Goal: Find specific page/section: Find specific page/section

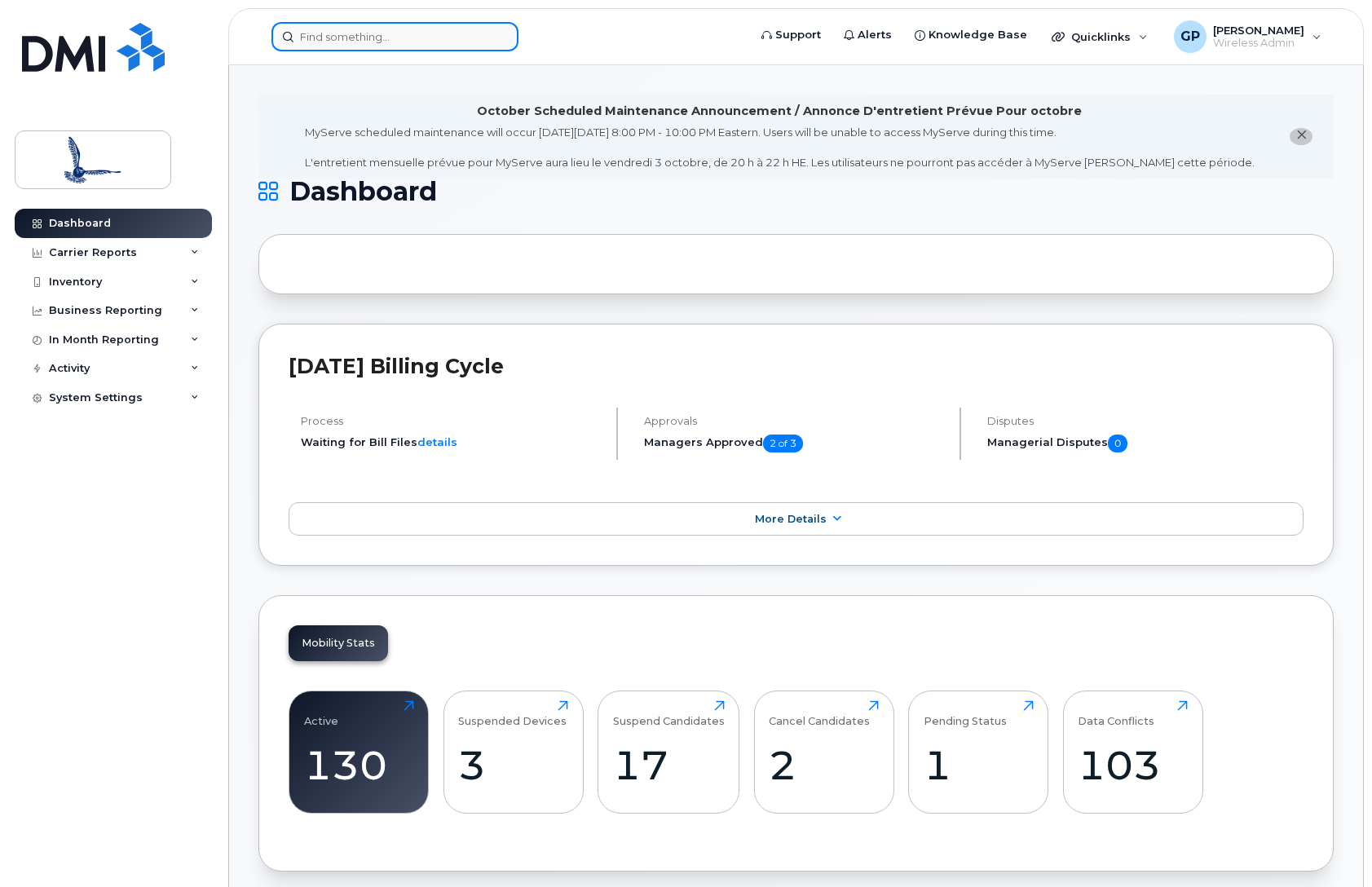
click at [381, 37] on input at bounding box center [395, 37] width 247 height 30
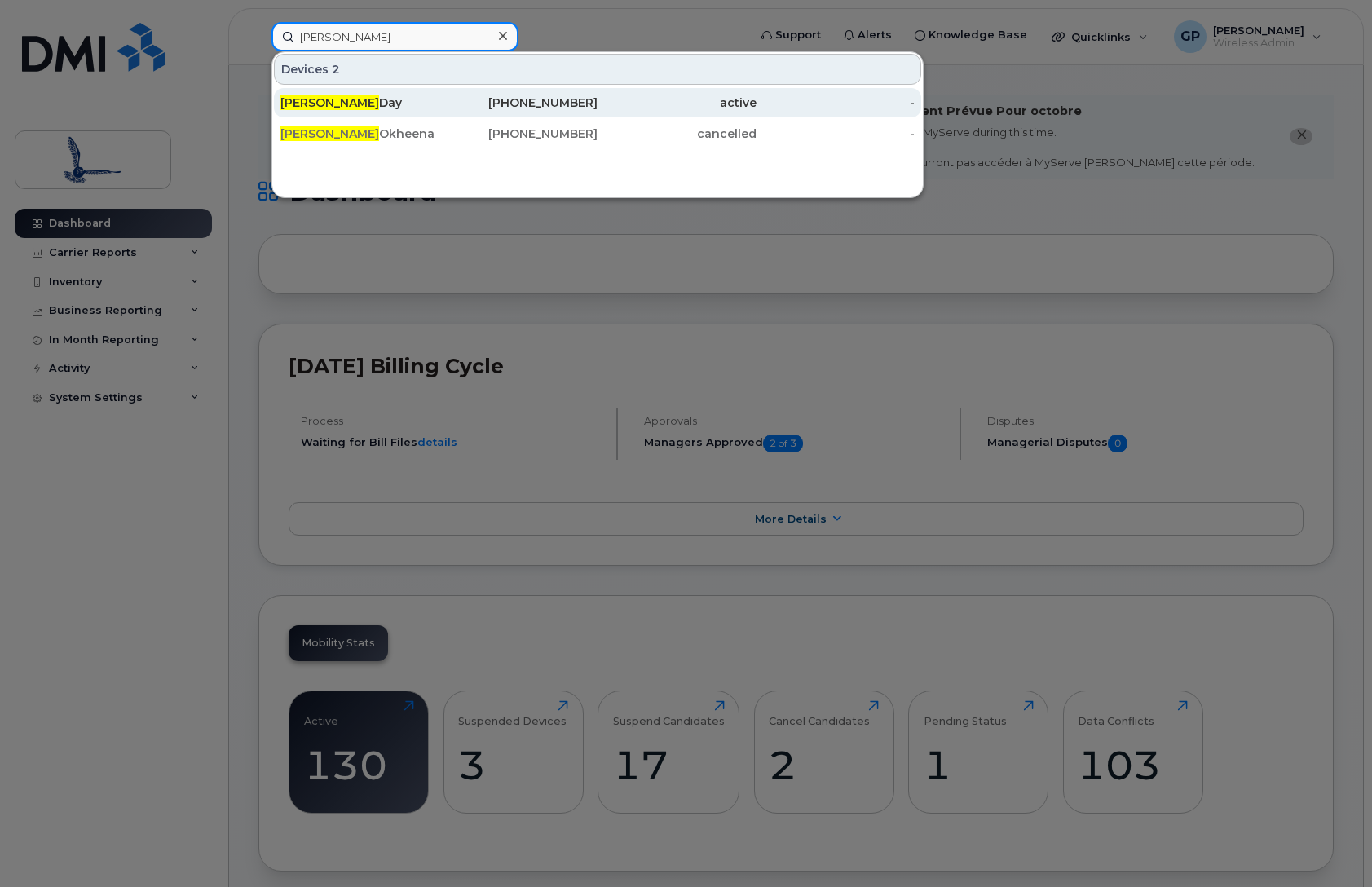
type input "colin"
click at [349, 111] on div "Colin Day" at bounding box center [360, 103] width 159 height 30
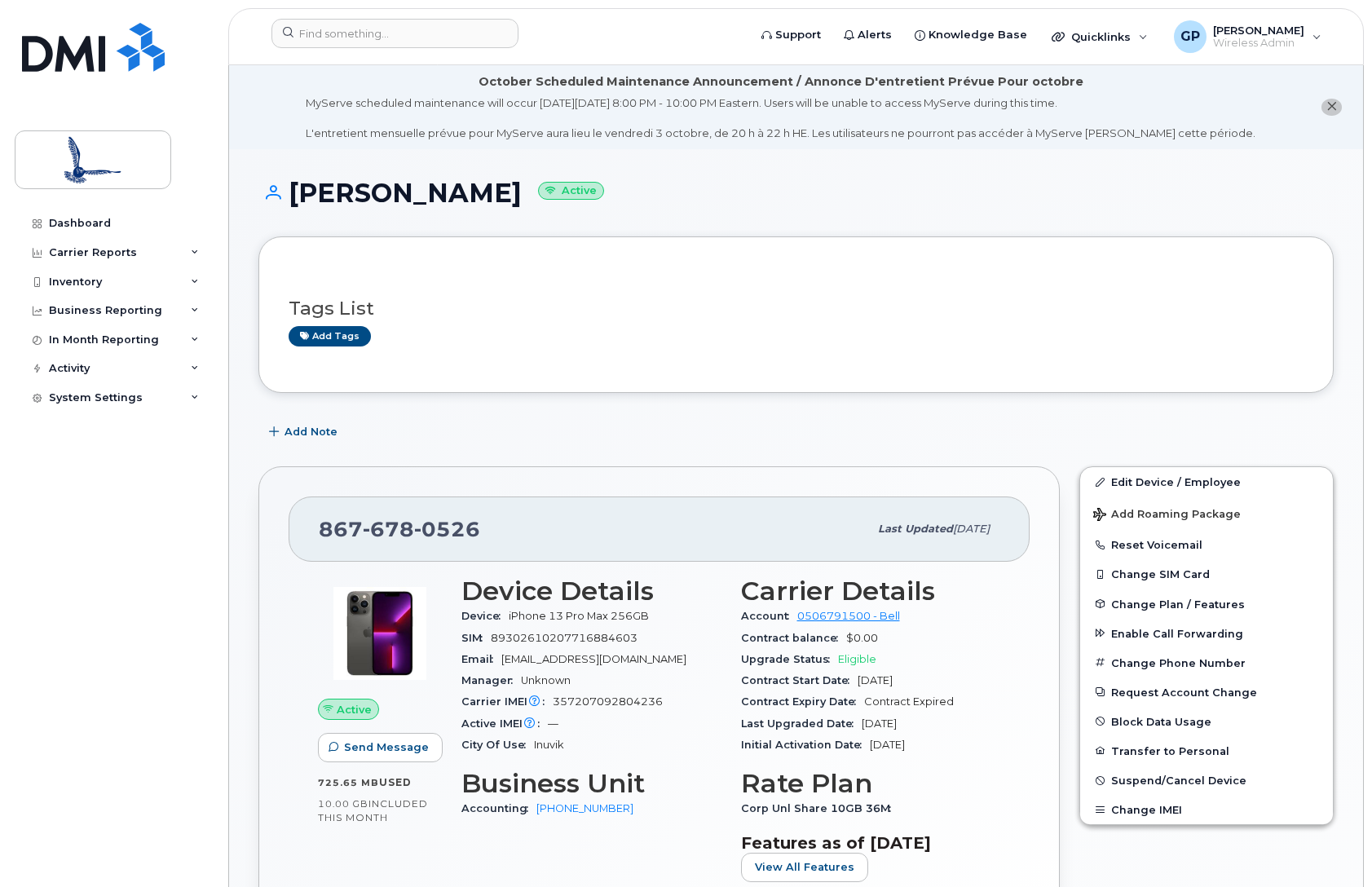
scroll to position [81, 0]
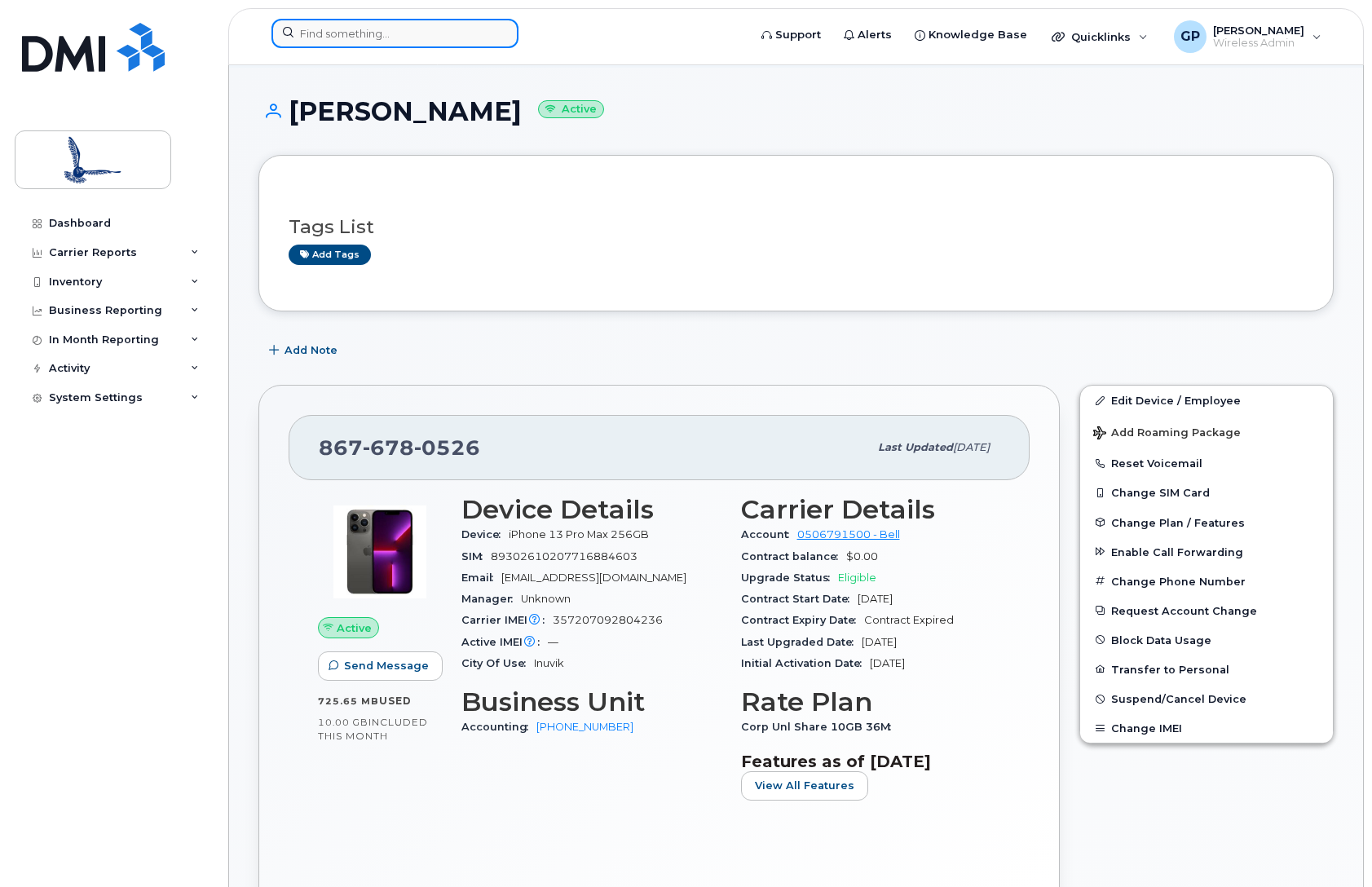
click at [393, 42] on input at bounding box center [395, 34] width 247 height 30
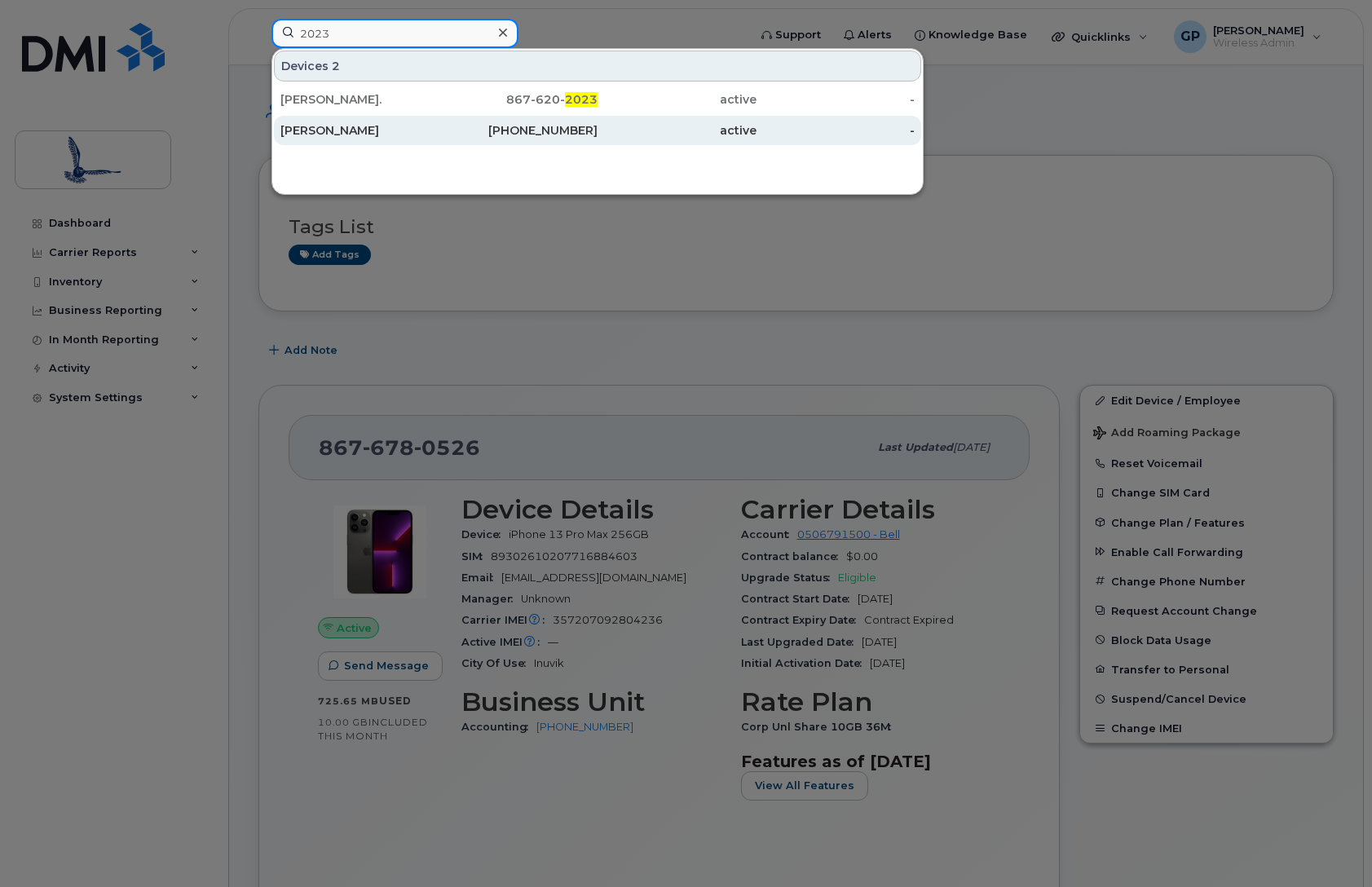
type input "2023"
click at [524, 133] on div "[PHONE_NUMBER]" at bounding box center [519, 131] width 159 height 16
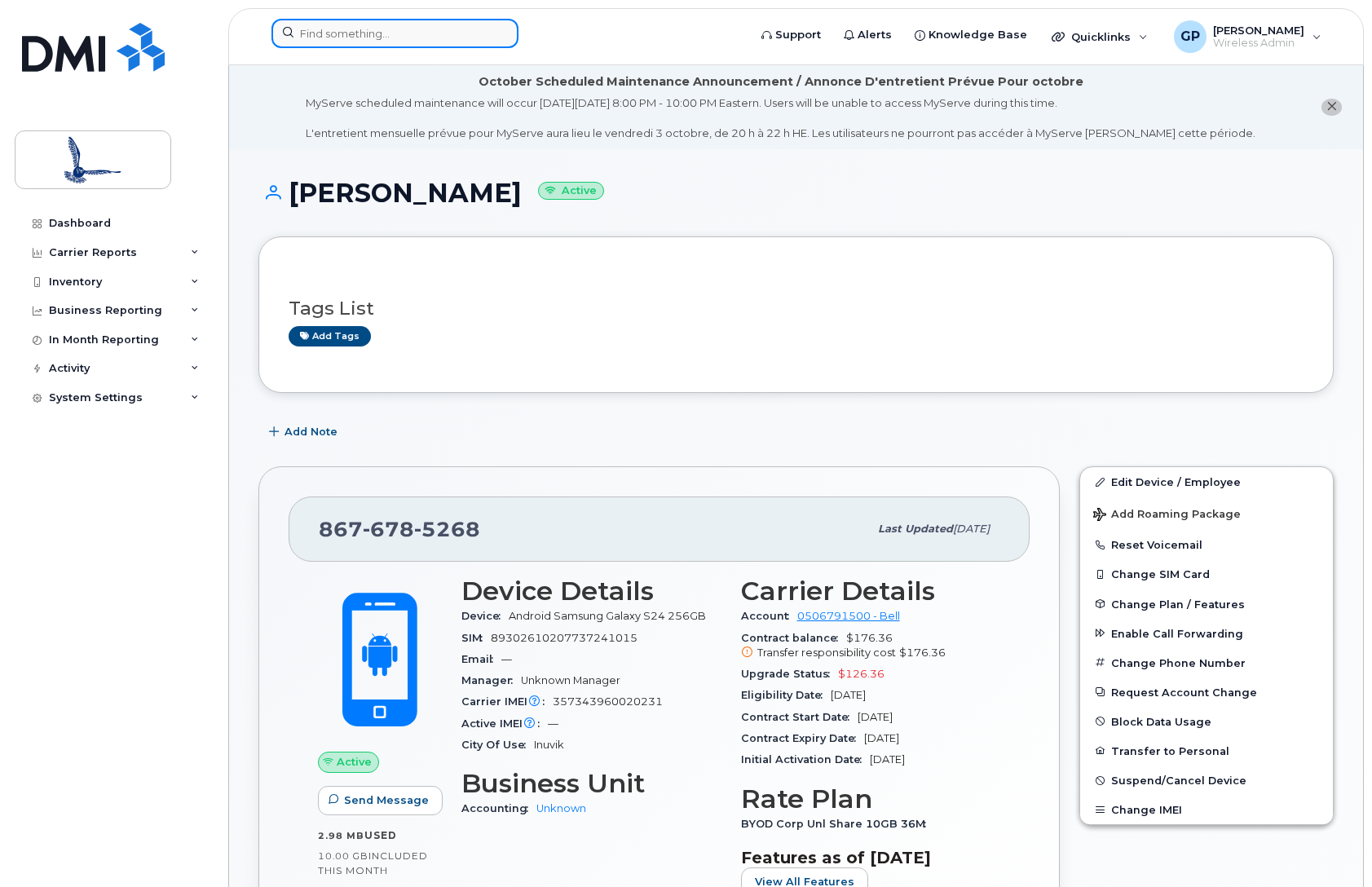
click at [411, 31] on input at bounding box center [395, 34] width 247 height 30
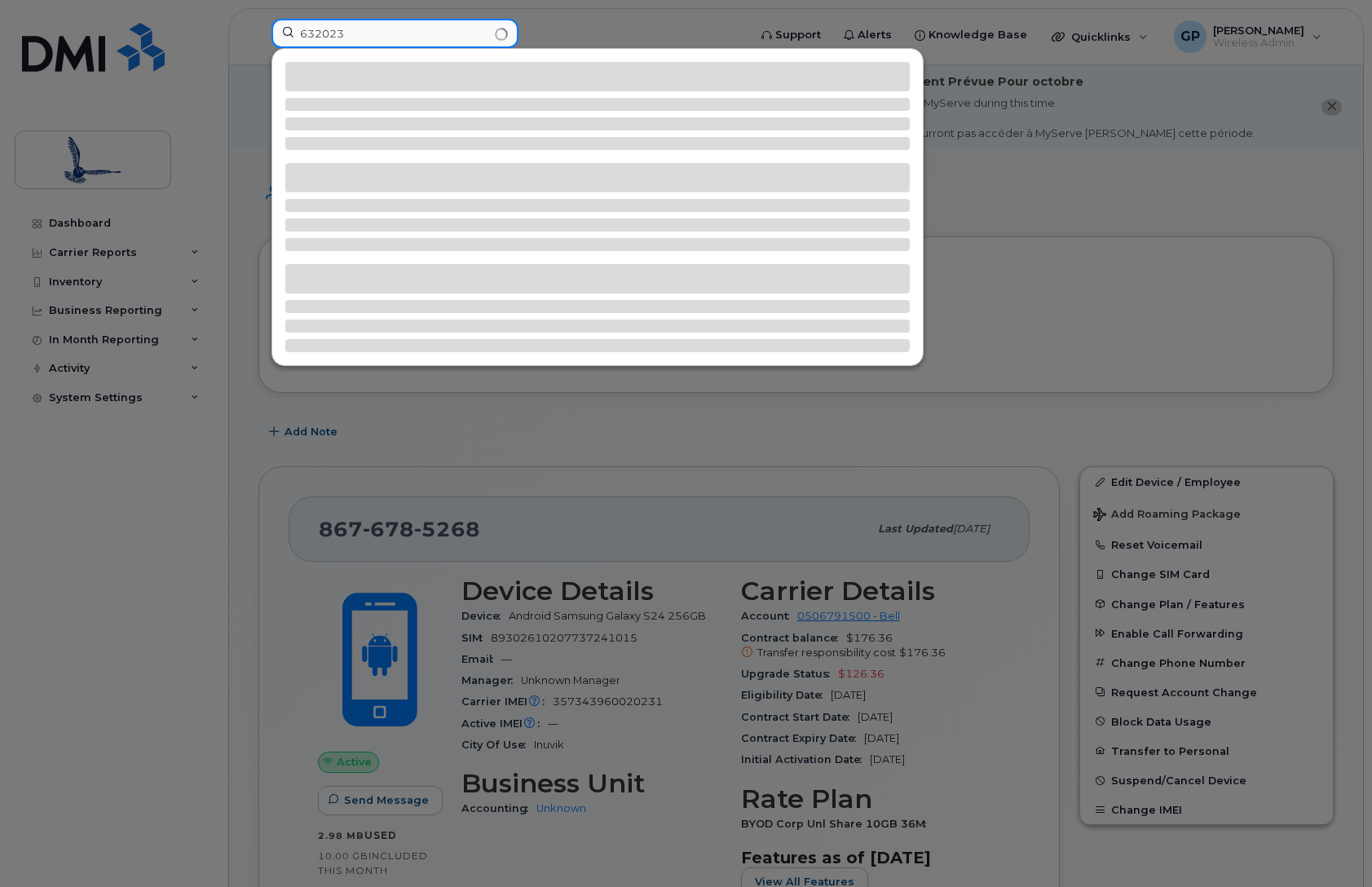
type input "632023"
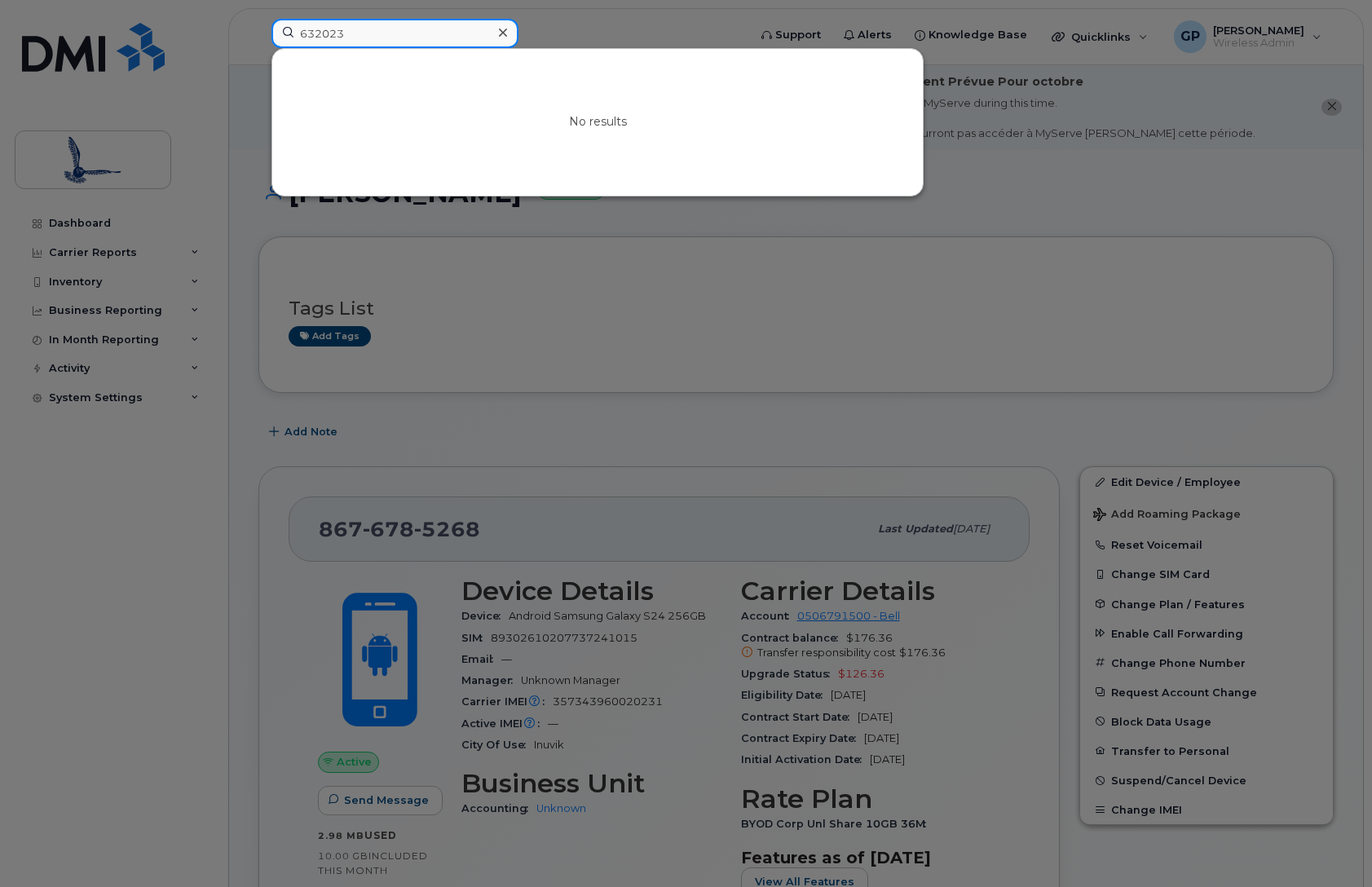
drag, startPoint x: 393, startPoint y: 36, endPoint x: 214, endPoint y: 30, distance: 179.1
click at [258, 30] on div "632023 No results" at bounding box center [504, 37] width 491 height 36
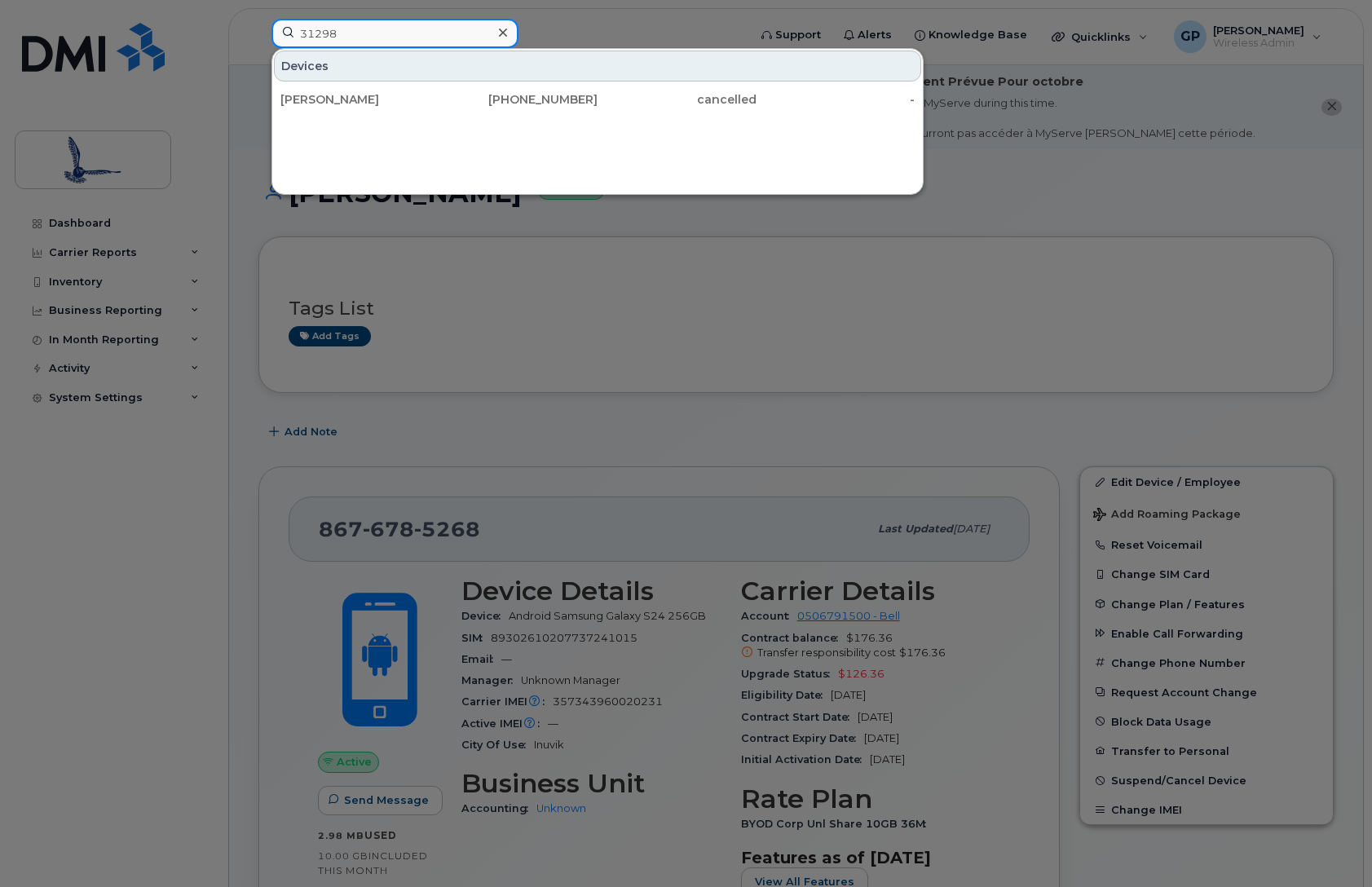
drag, startPoint x: 383, startPoint y: 33, endPoint x: 277, endPoint y: 34, distance: 106.0
click at [277, 34] on input "31298" at bounding box center [395, 34] width 247 height 30
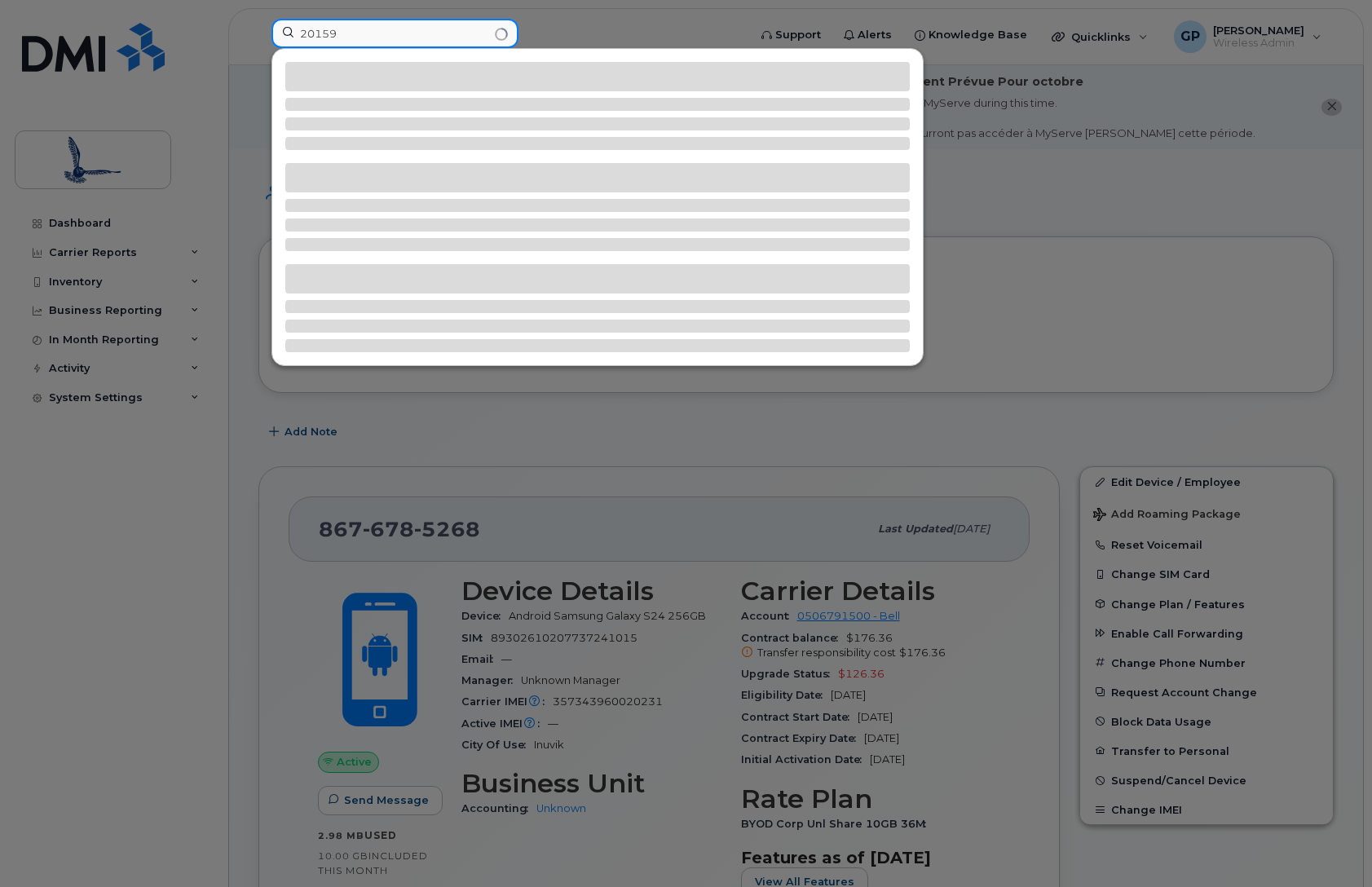
click at [470, 38] on input "20159" at bounding box center [395, 34] width 247 height 30
type input "20159"
click at [676, 32] on div at bounding box center [686, 444] width 1372 height 887
click at [432, 28] on input "20159" at bounding box center [395, 34] width 247 height 30
click at [503, 35] on icon at bounding box center [503, 33] width 8 height 13
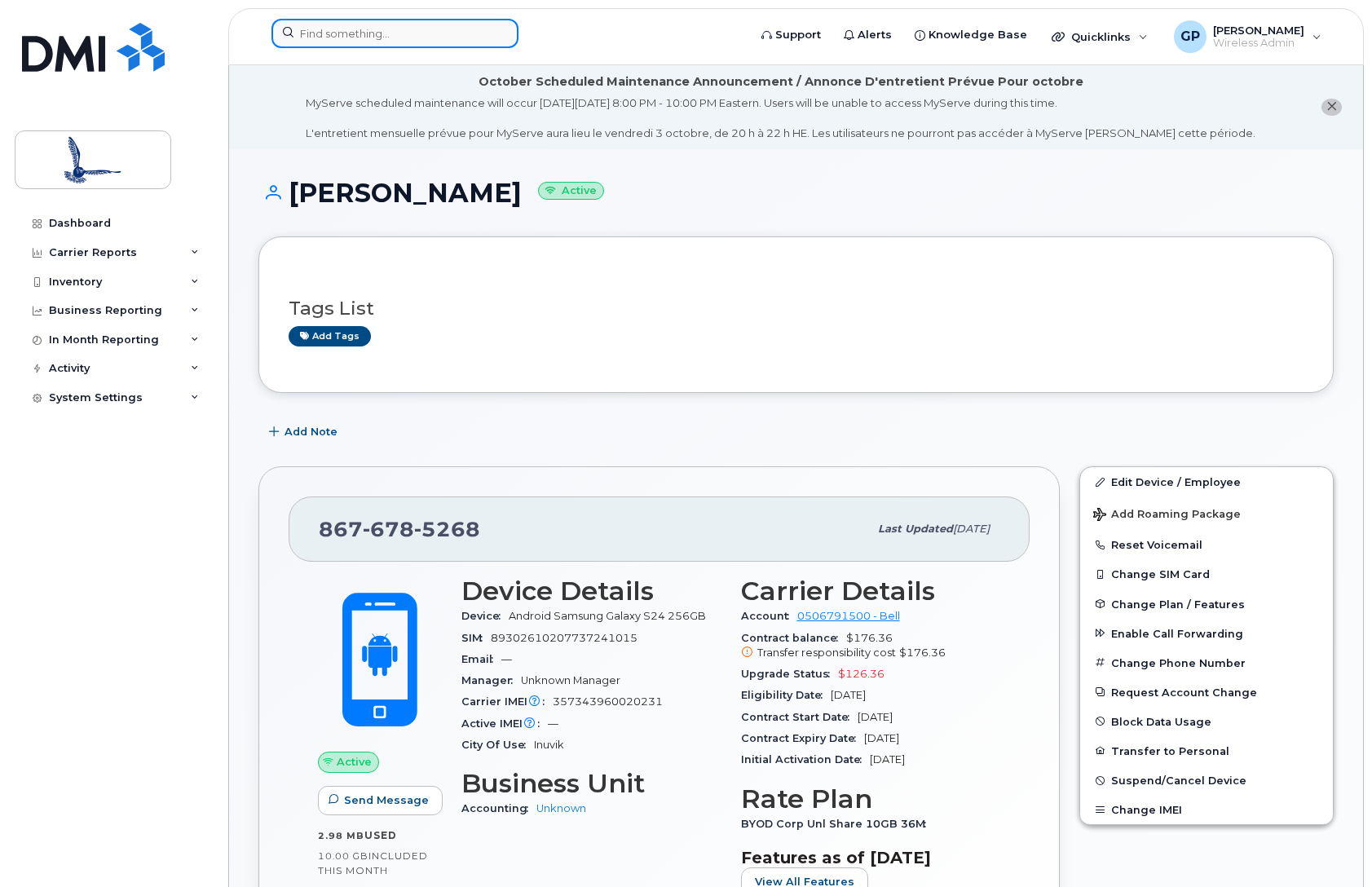
click at [393, 35] on input at bounding box center [395, 34] width 247 height 30
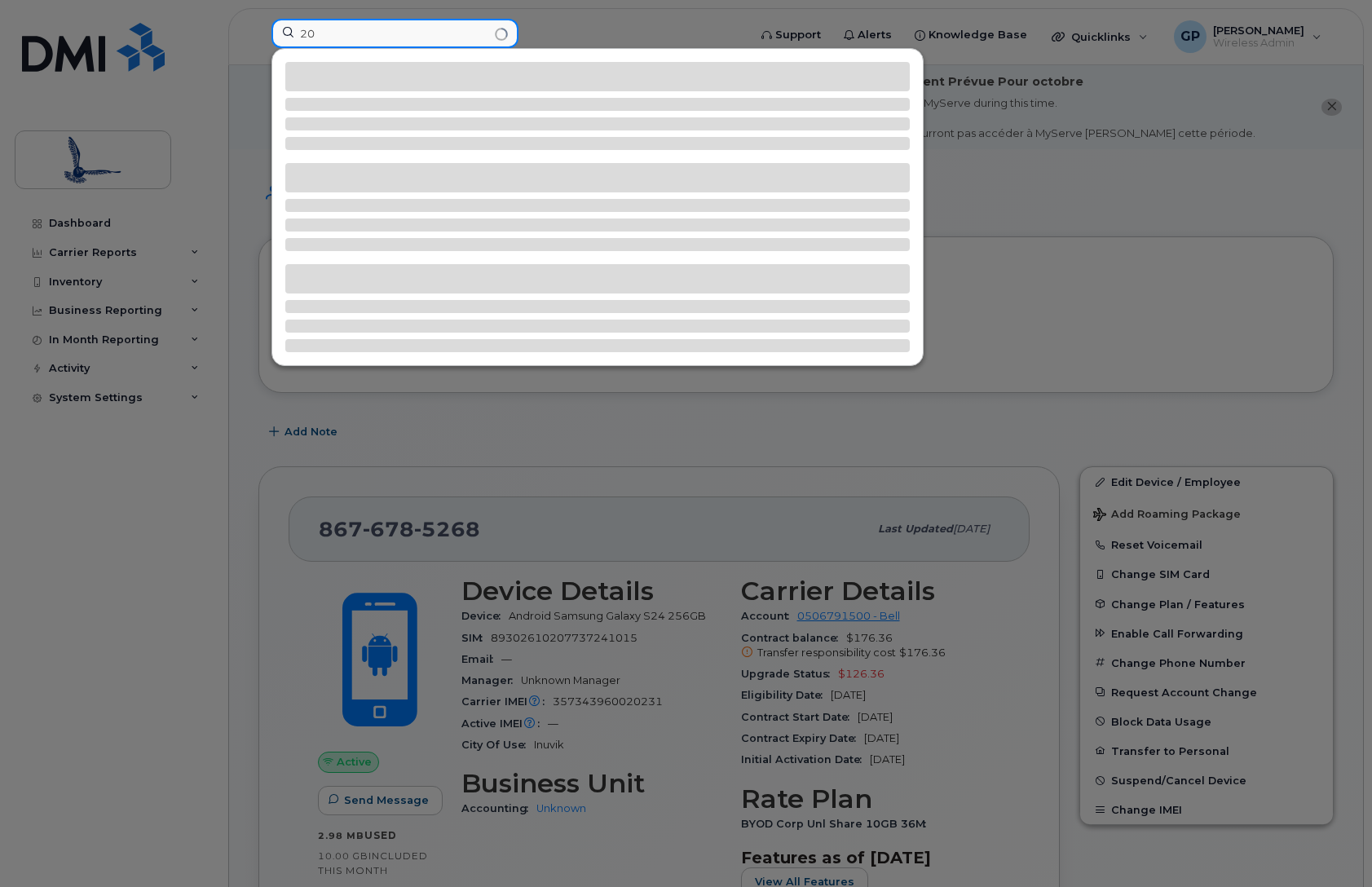
type input "2"
drag, startPoint x: 360, startPoint y: 30, endPoint x: 294, endPoint y: 35, distance: 66.2
click at [299, 30] on input "30432" at bounding box center [395, 34] width 247 height 30
type input "5042"
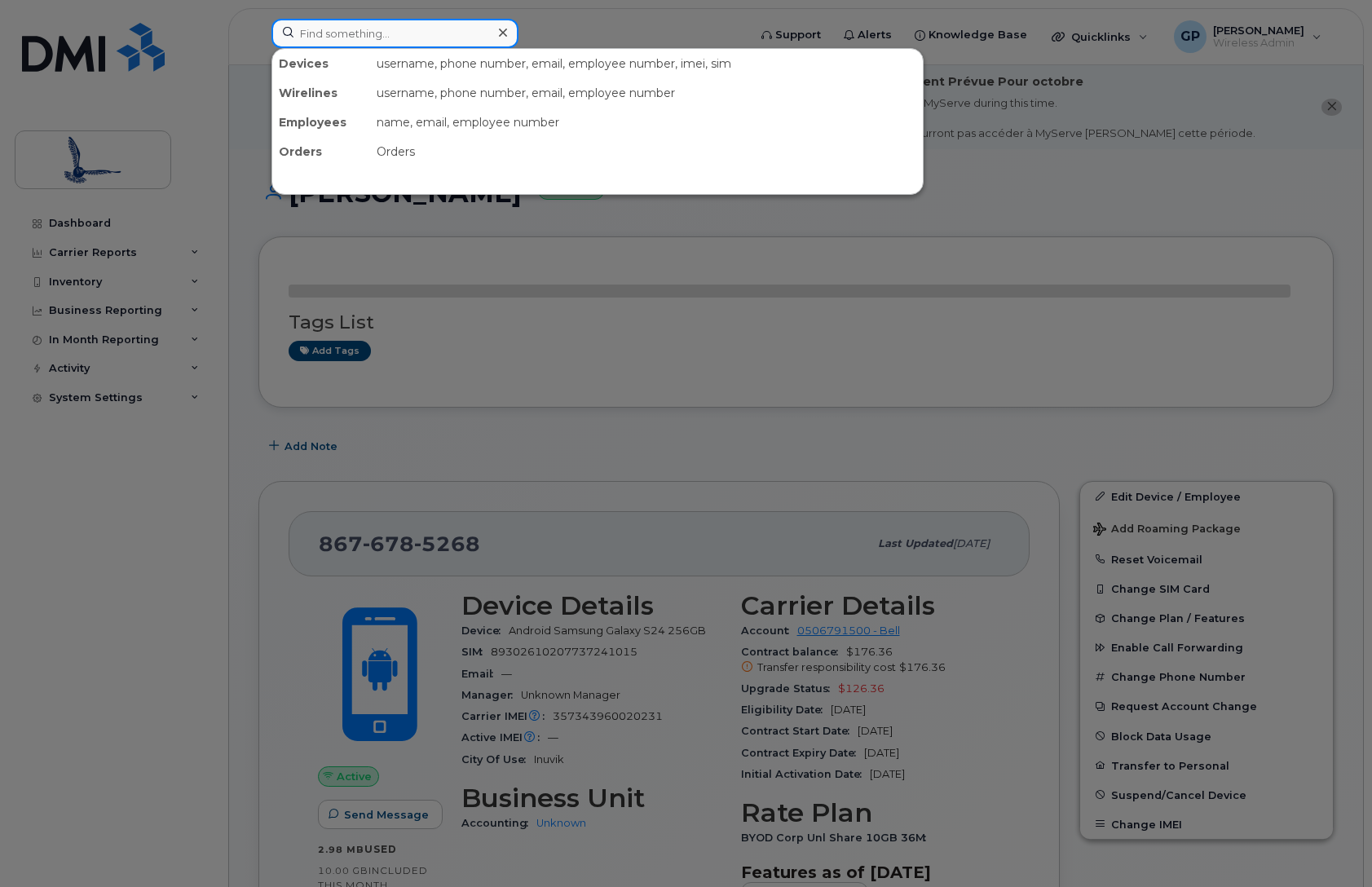
click at [419, 35] on input at bounding box center [395, 34] width 247 height 30
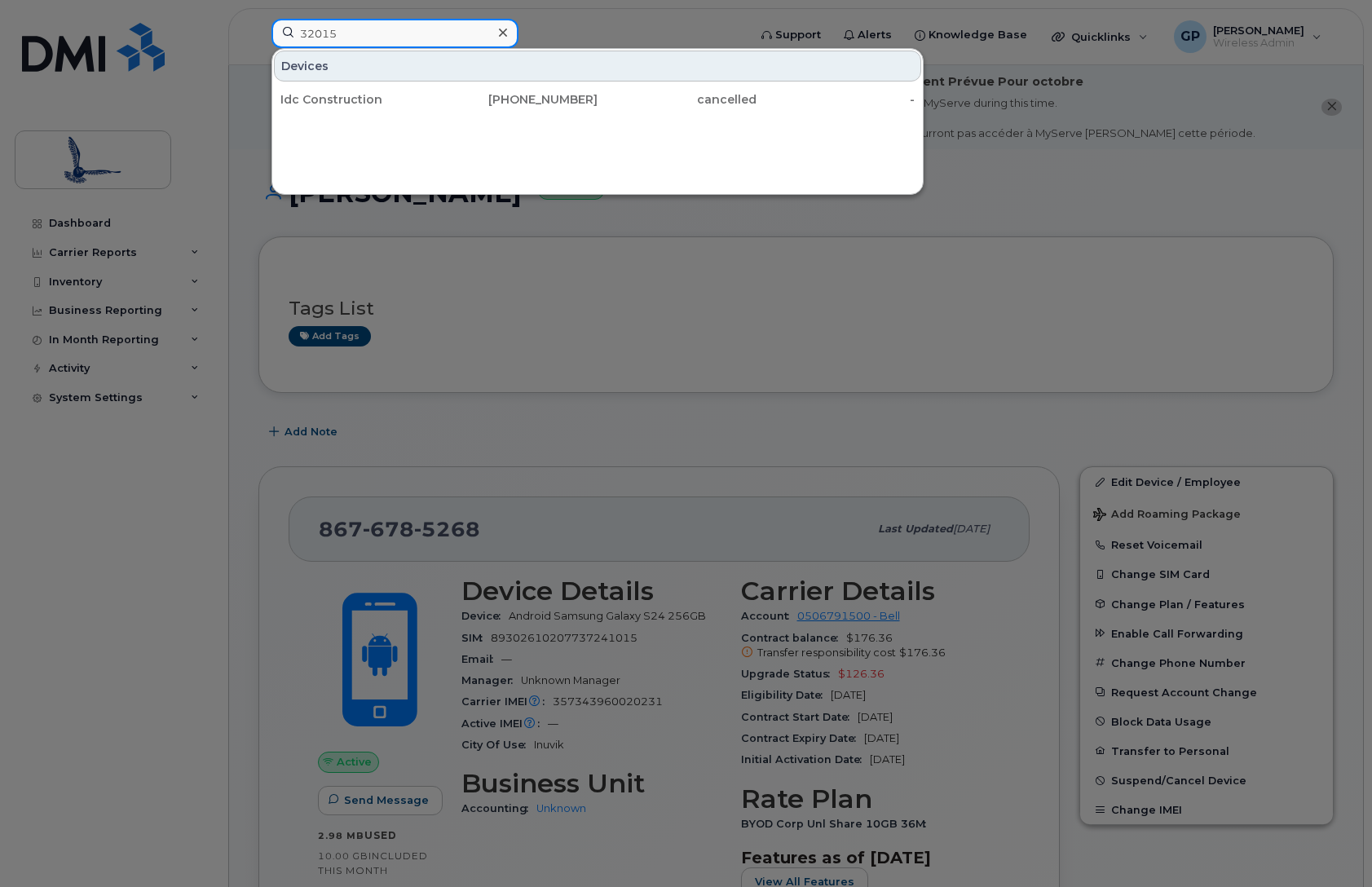
type input "320159"
